Goal: Task Accomplishment & Management: Use online tool/utility

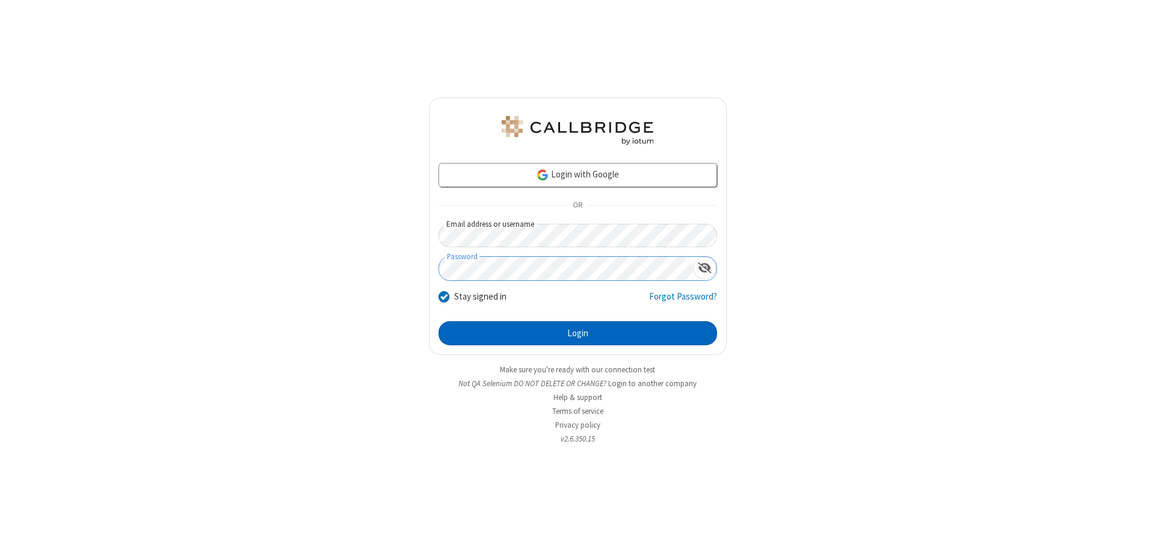
click at [577, 333] on button "Login" at bounding box center [577, 333] width 278 height 24
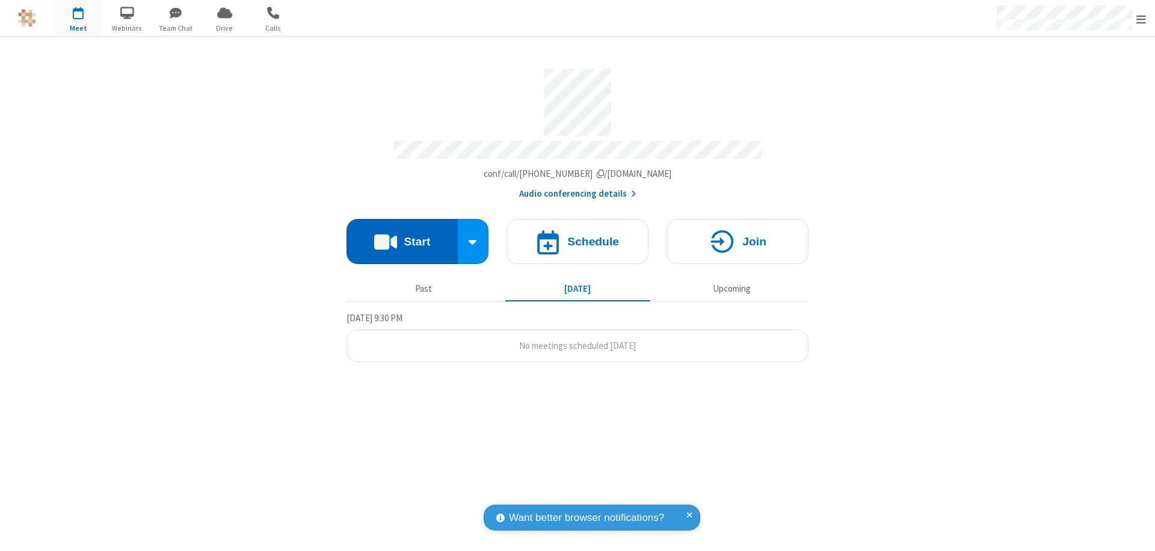
click at [402, 236] on button "Start" at bounding box center [401, 241] width 111 height 45
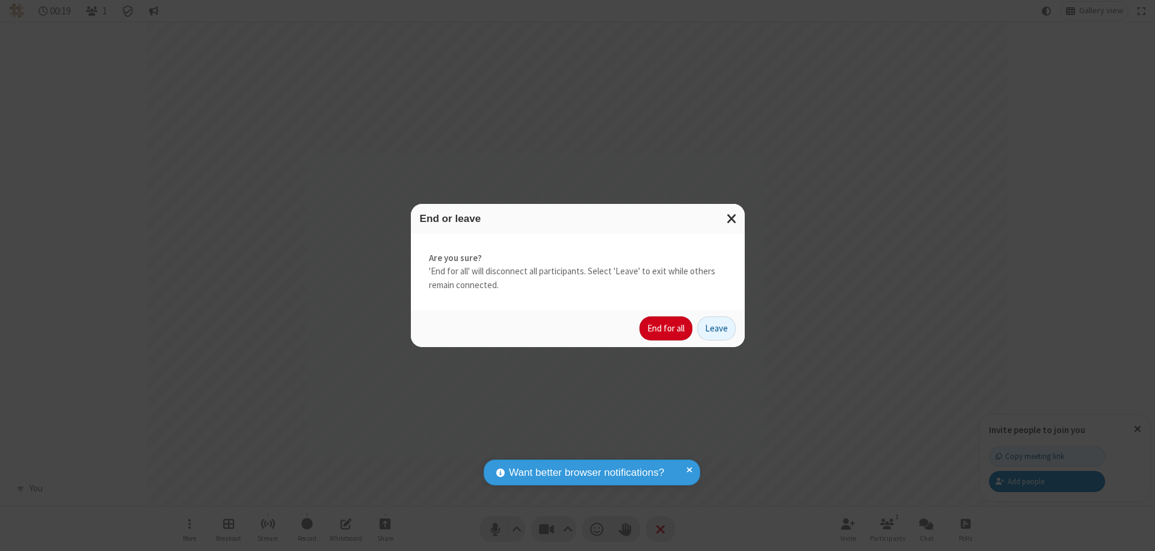
click at [666, 328] on button "End for all" at bounding box center [665, 328] width 53 height 24
